Goal: Information Seeking & Learning: Check status

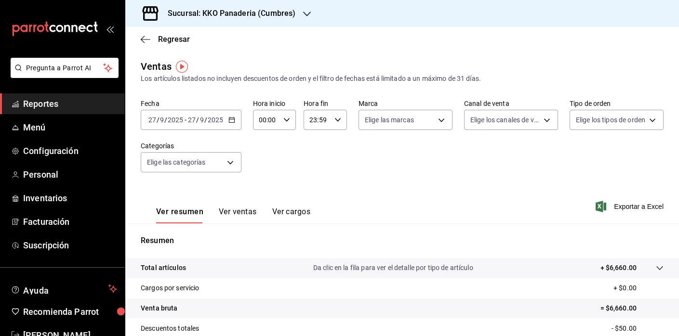
click at [297, 218] on button "Ver cargos" at bounding box center [291, 215] width 39 height 16
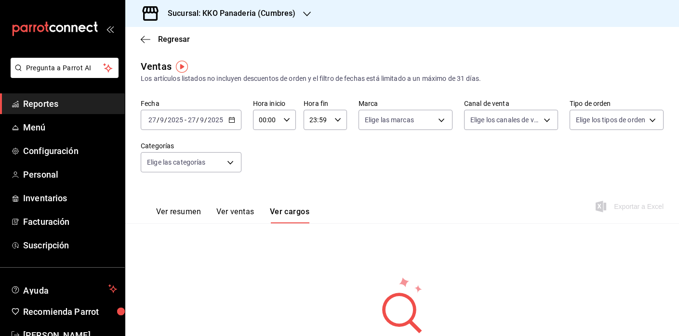
click at [41, 105] on span "Reportes" at bounding box center [70, 103] width 94 height 13
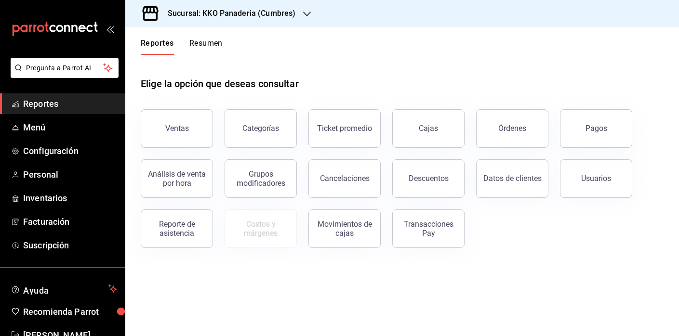
click at [200, 45] on button "Resumen" at bounding box center [205, 47] width 33 height 16
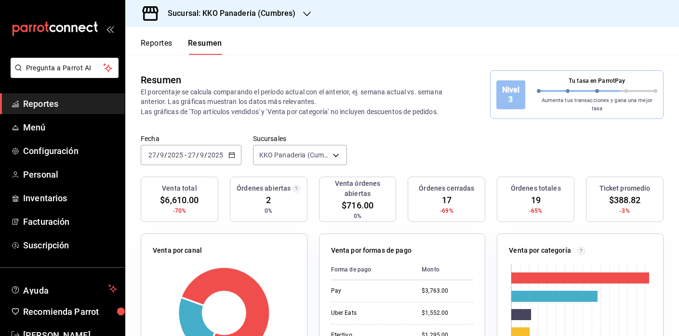
click at [65, 100] on span "Reportes" at bounding box center [70, 103] width 94 height 13
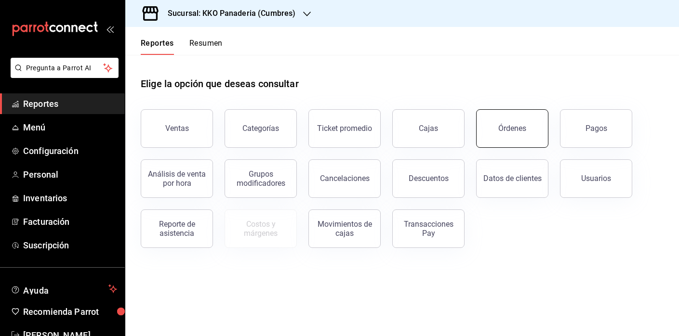
click at [511, 129] on div "Órdenes" at bounding box center [512, 128] width 28 height 9
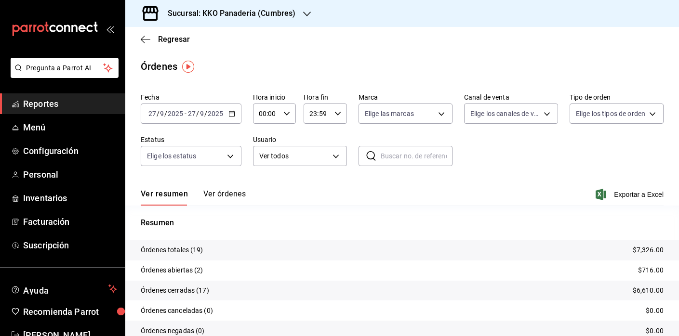
click at [241, 200] on button "Ver órdenes" at bounding box center [224, 197] width 42 height 16
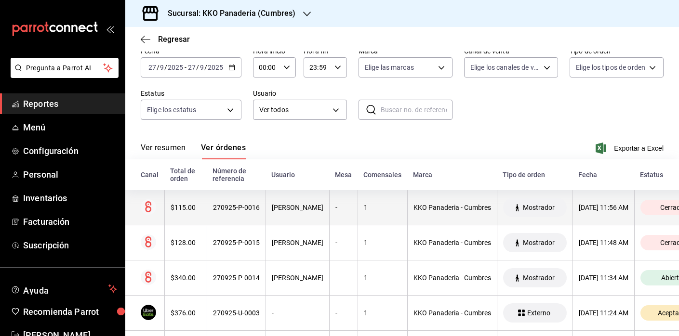
scroll to position [45, 0]
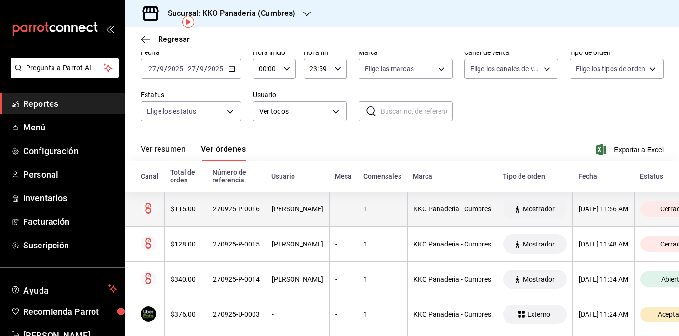
click at [176, 219] on th "$115.00" at bounding box center [185, 209] width 42 height 35
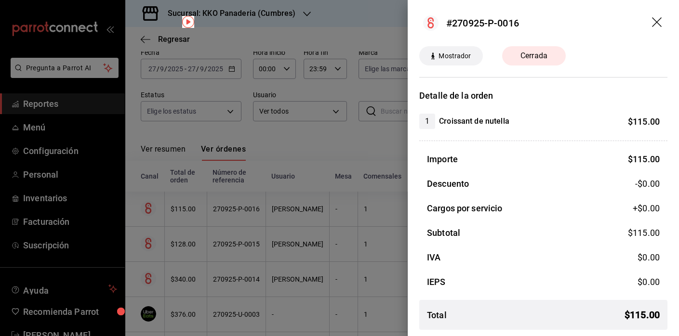
click at [340, 152] on div at bounding box center [339, 168] width 679 height 336
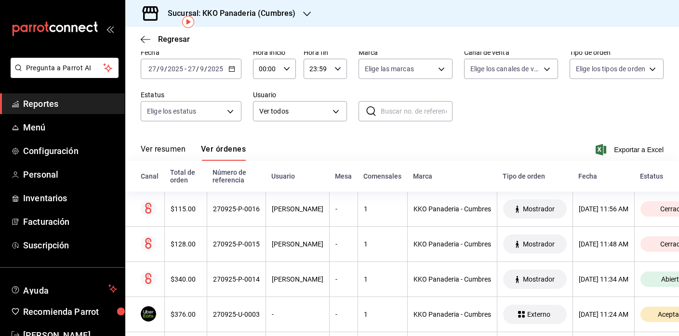
click at [53, 108] on span "Reportes" at bounding box center [70, 103] width 94 height 13
